Goal: Transaction & Acquisition: Obtain resource

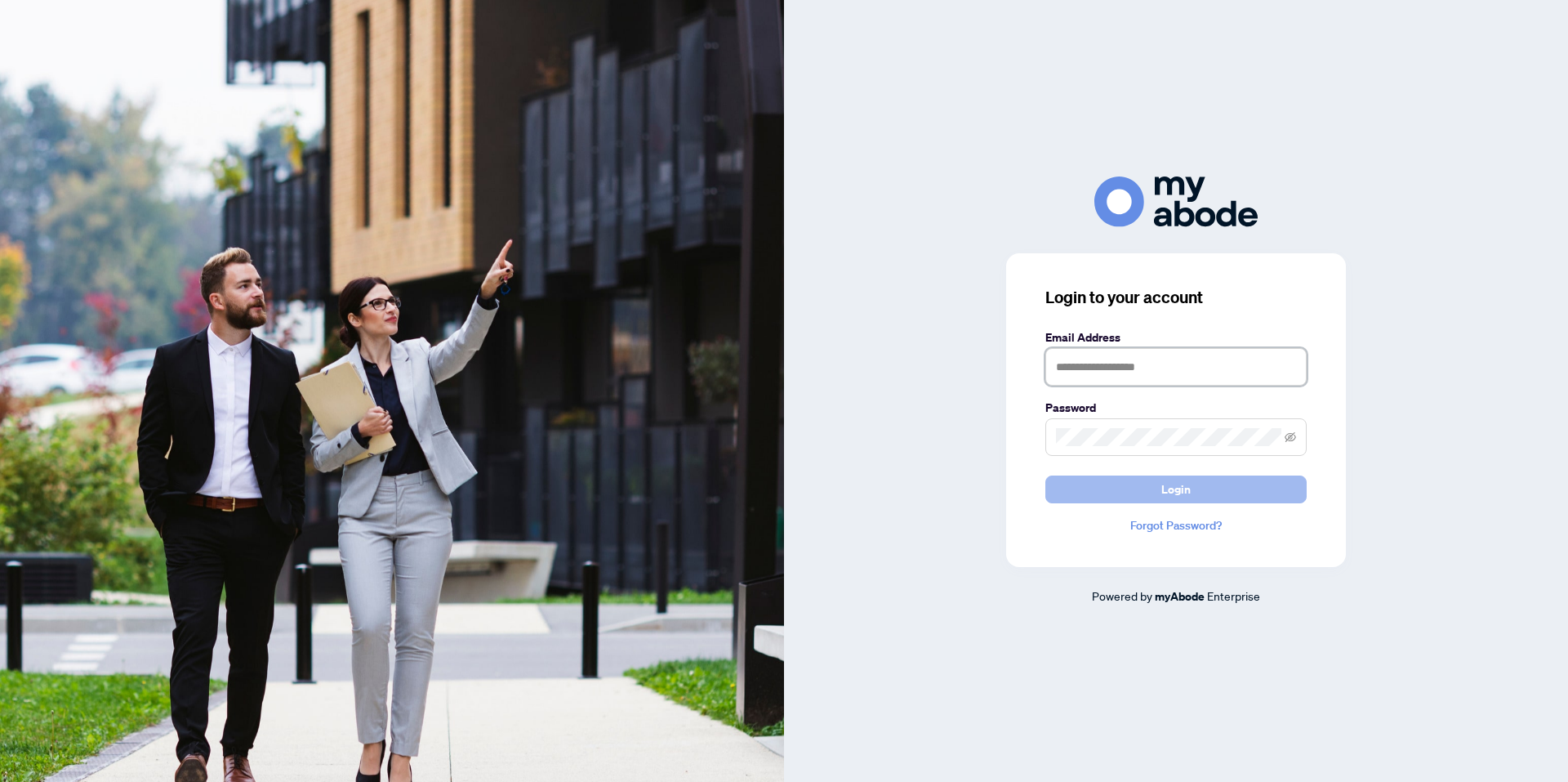
type input "**********"
click at [1164, 490] on span "Login" at bounding box center [1177, 489] width 30 height 26
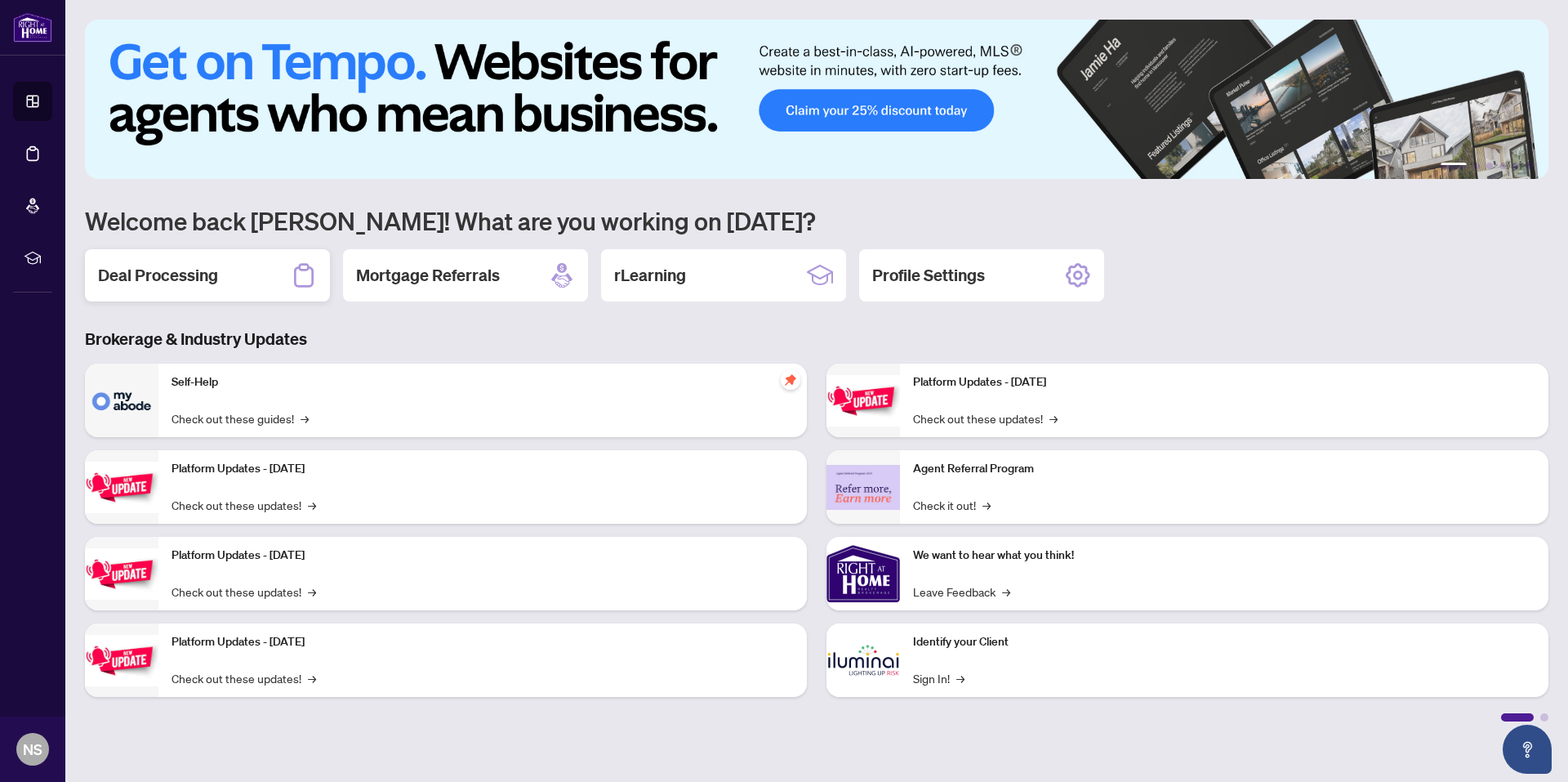
click at [138, 269] on h2 "Deal Processing" at bounding box center [158, 275] width 120 height 23
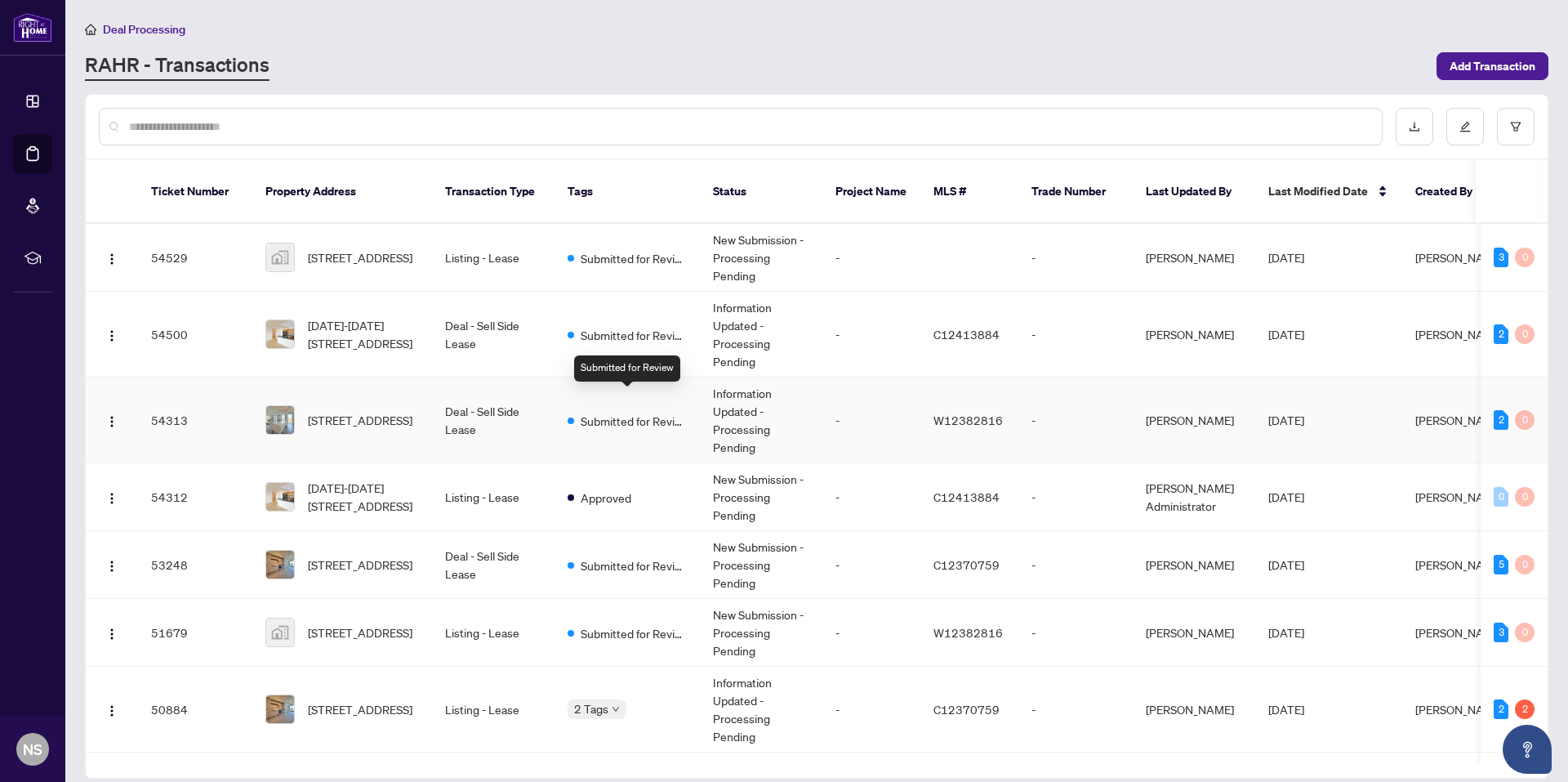
click at [632, 411] on span "Submitted for Review" at bounding box center [634, 420] width 106 height 18
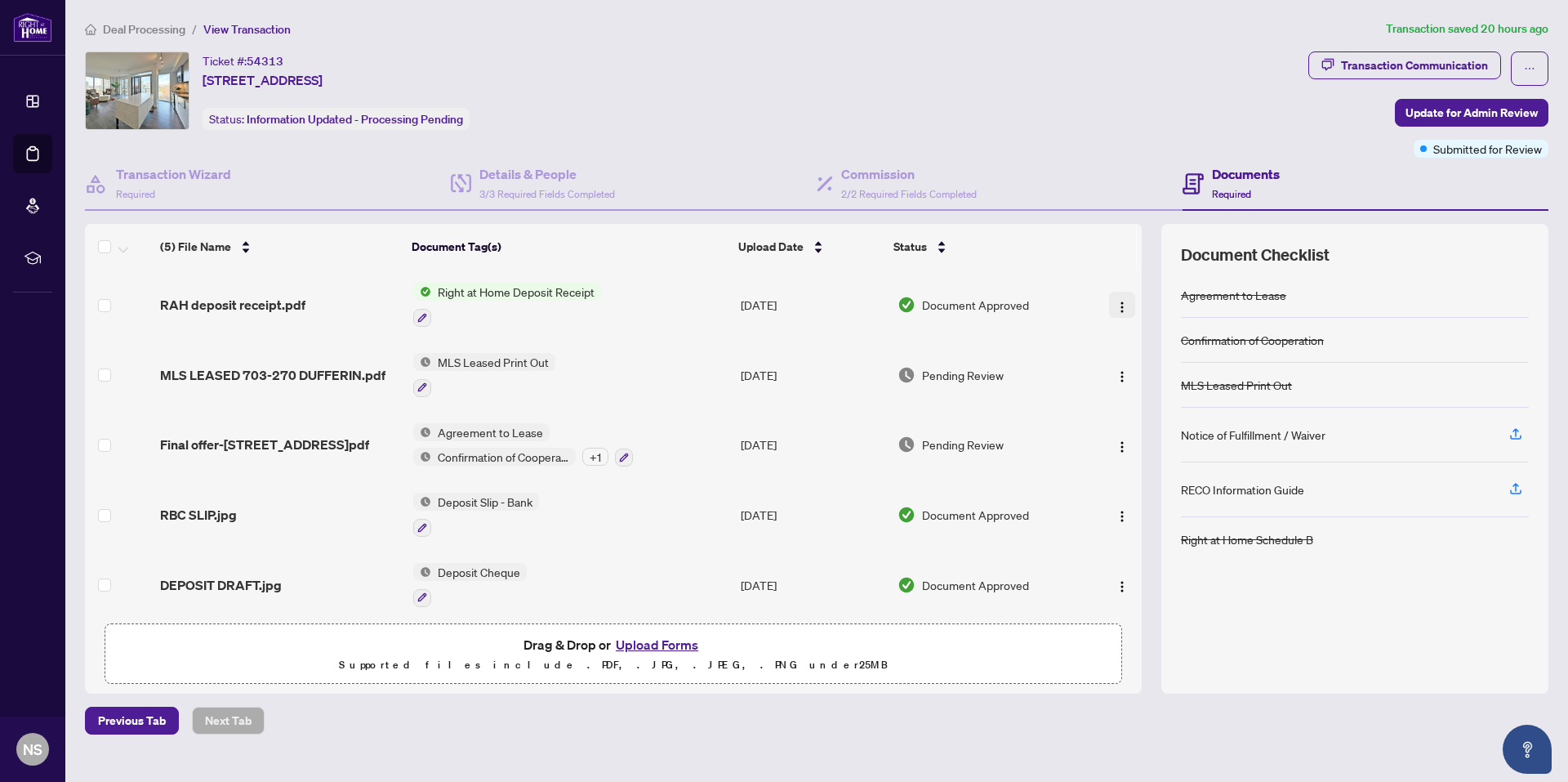
click at [1123, 308] on img "button" at bounding box center [1122, 307] width 13 height 13
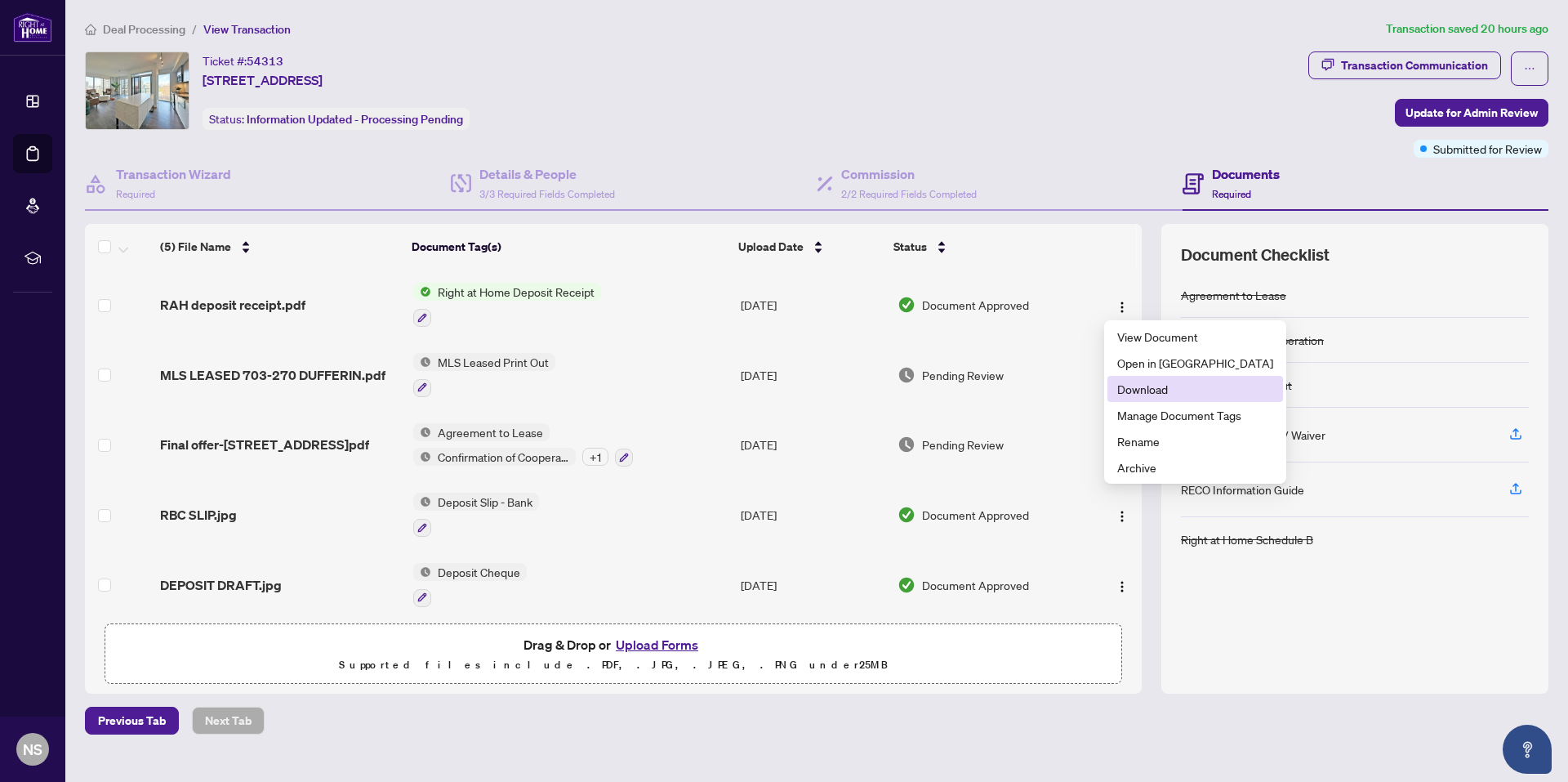
click at [1138, 399] on li "Download" at bounding box center [1196, 389] width 176 height 26
